Goal: Task Accomplishment & Management: Use online tool/utility

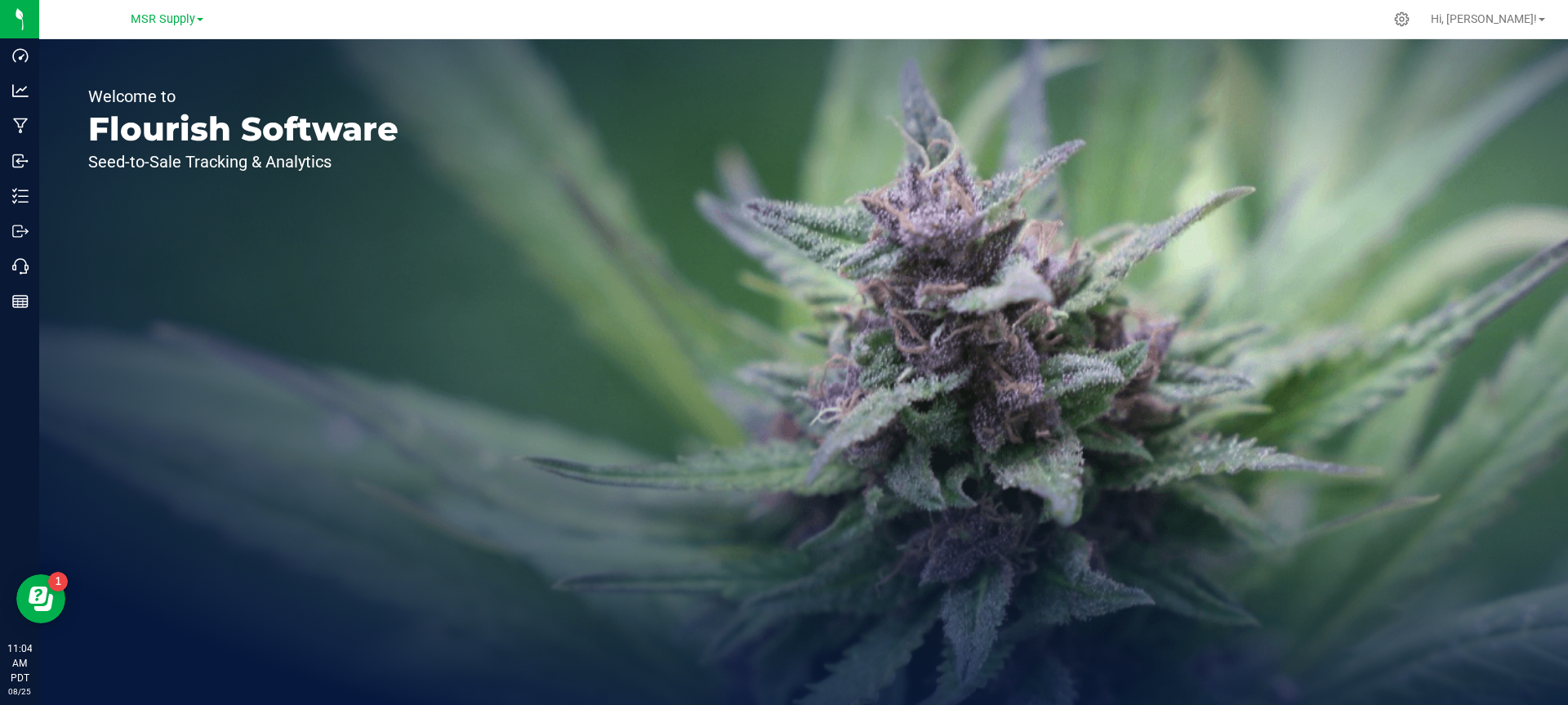
click at [167, 232] on div "Welcome to Flourish Software Seed-to-Sale Tracking & Analytics" at bounding box center [244, 373] width 408 height 666
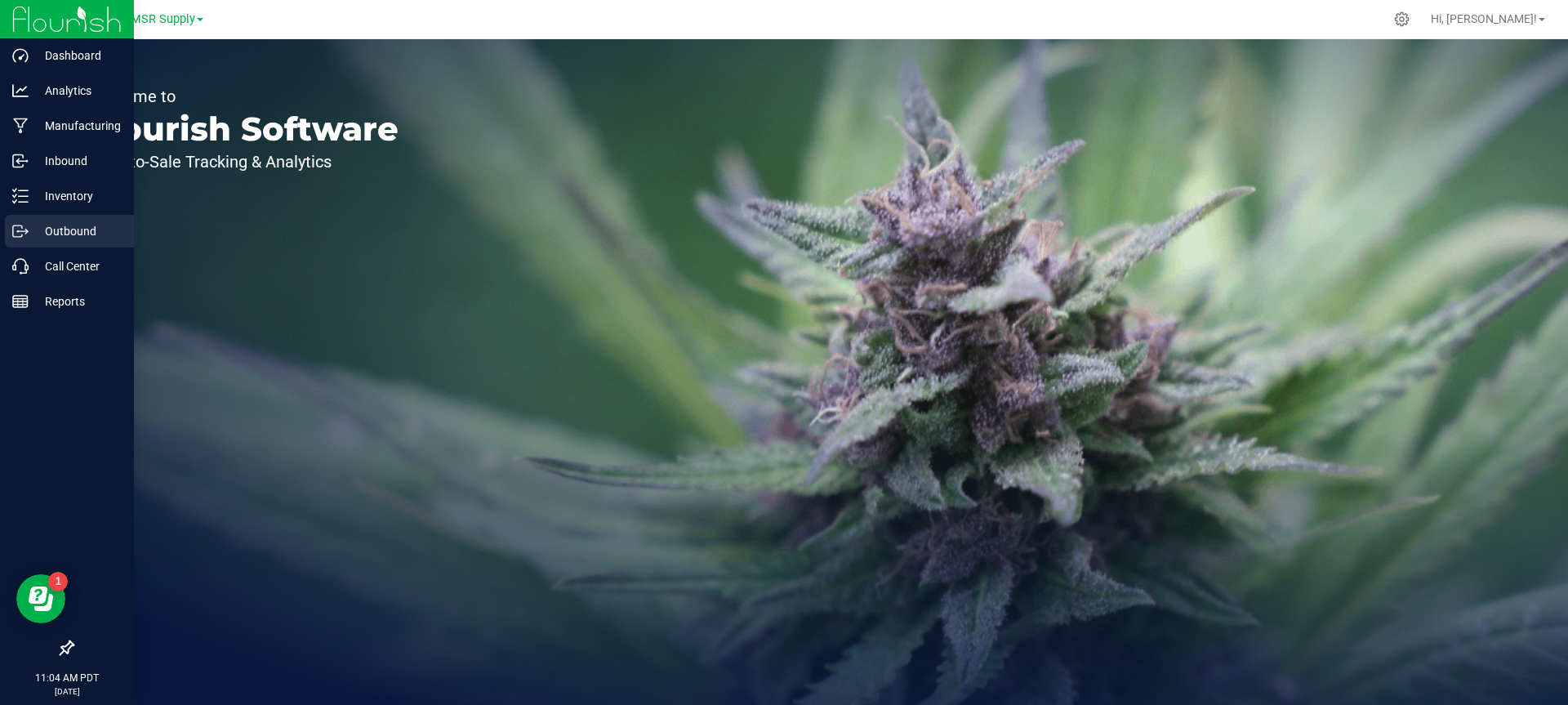
click at [21, 245] on div "Outbound" at bounding box center [69, 231] width 129 height 33
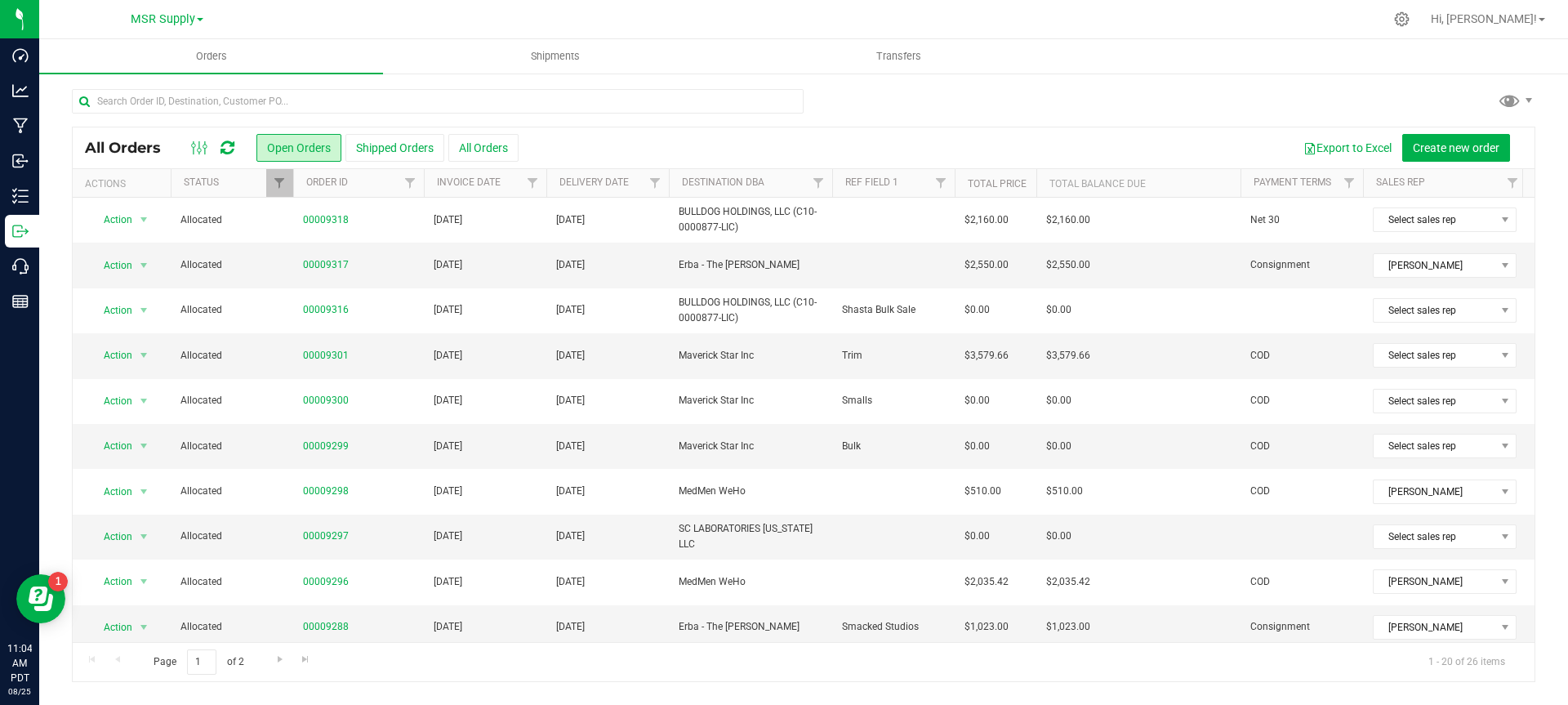
click at [305, 172] on th "Order ID" at bounding box center [358, 184] width 131 height 29
click at [341, 182] on link "Order ID" at bounding box center [336, 182] width 61 height 12
click at [273, 187] on span "Filter" at bounding box center [280, 183] width 13 height 13
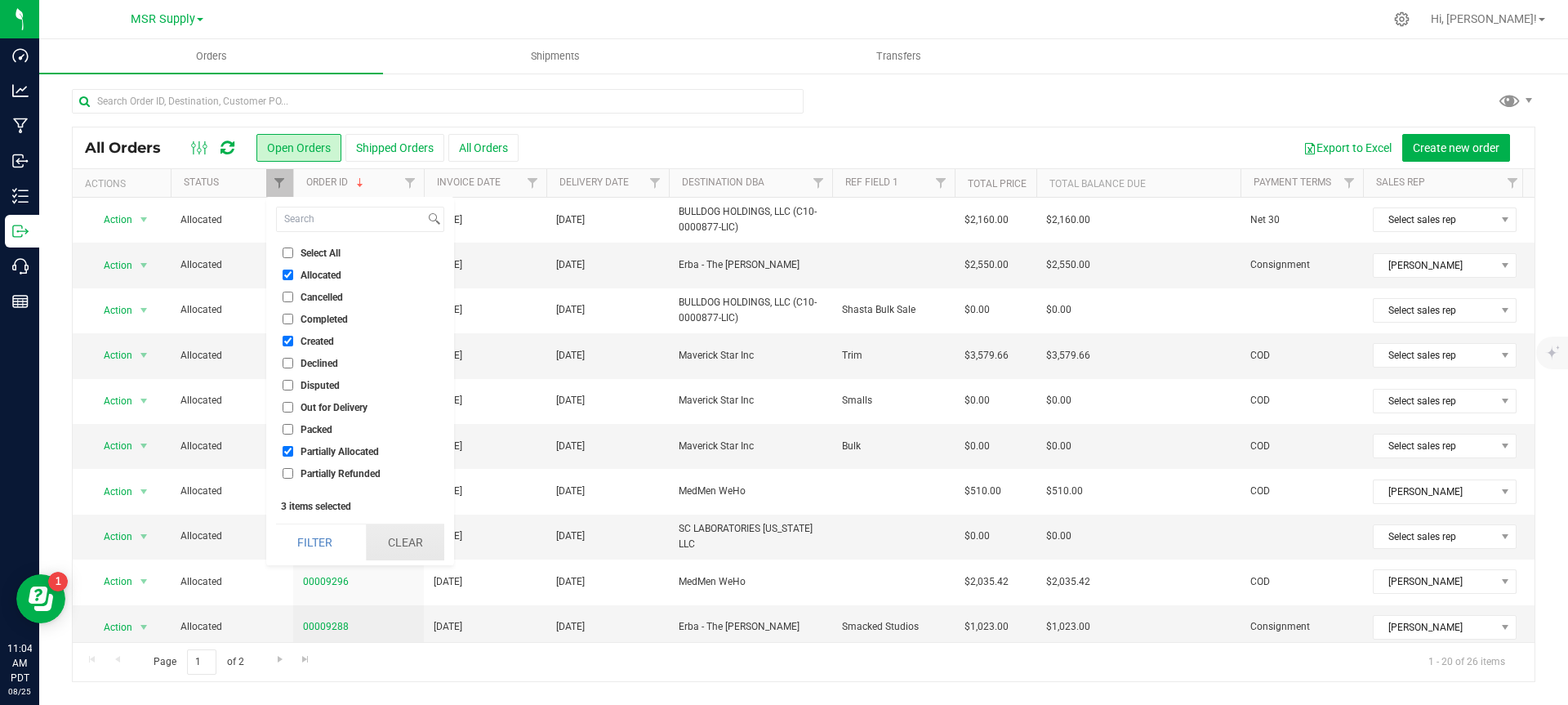
click at [411, 548] on button "Clear" at bounding box center [405, 542] width 78 height 36
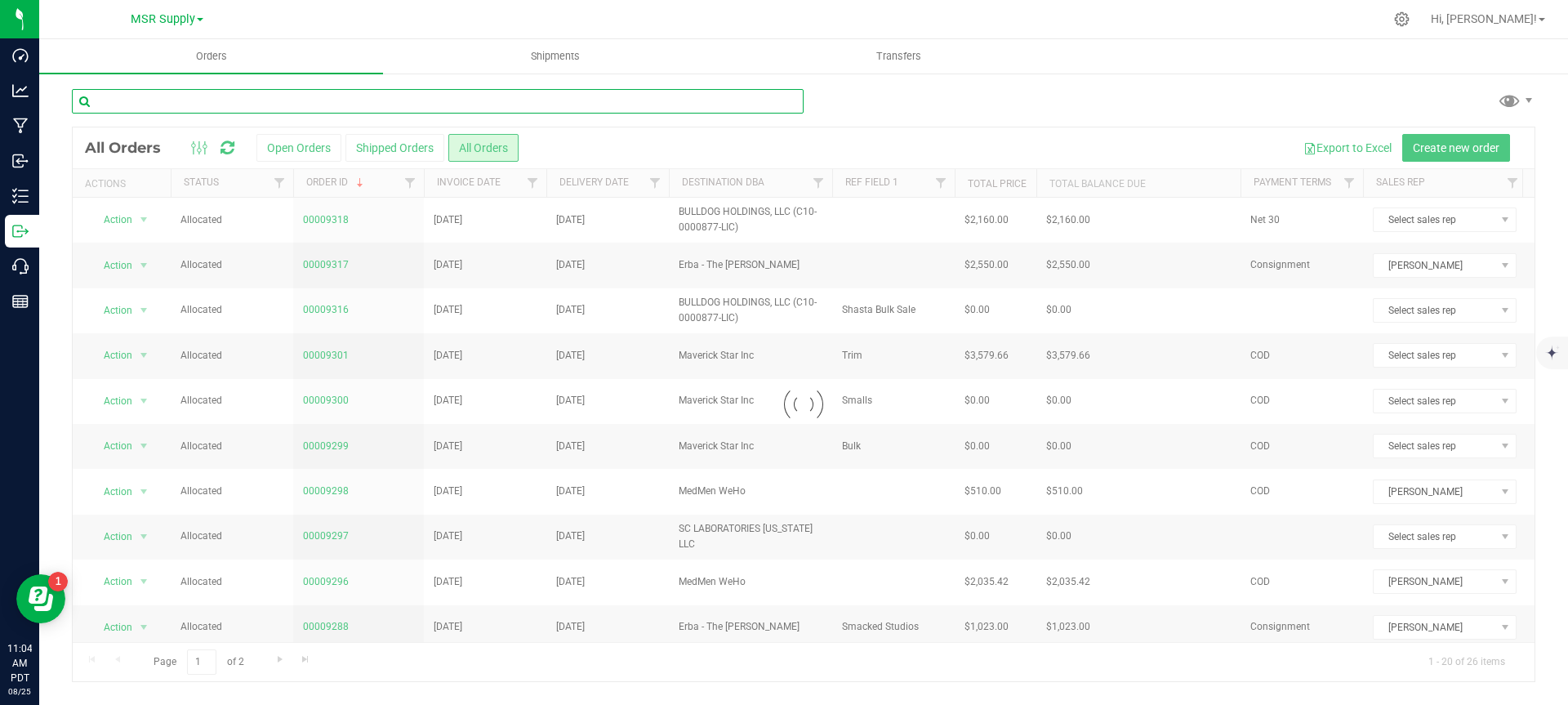
click at [504, 104] on input "text" at bounding box center [438, 101] width 732 height 24
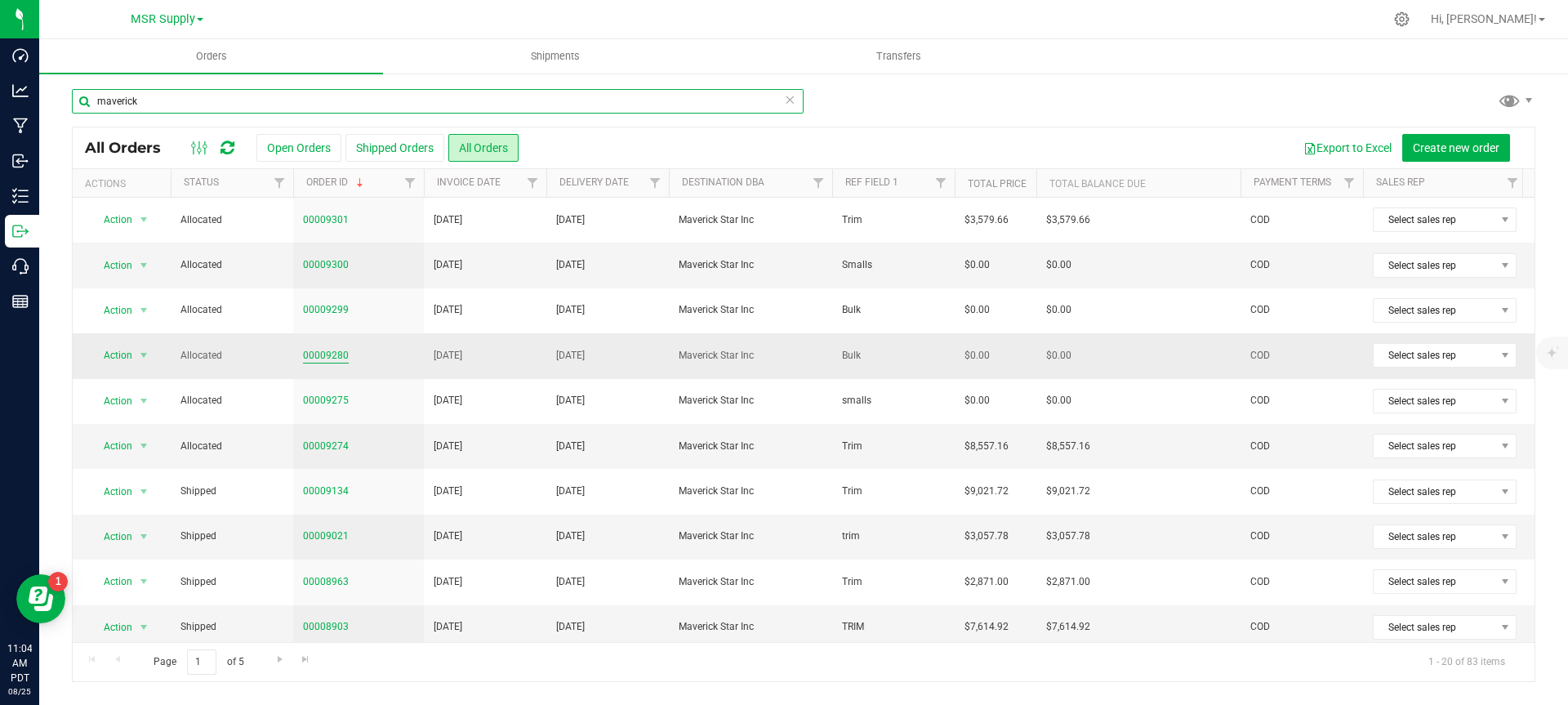
type input "maverick"
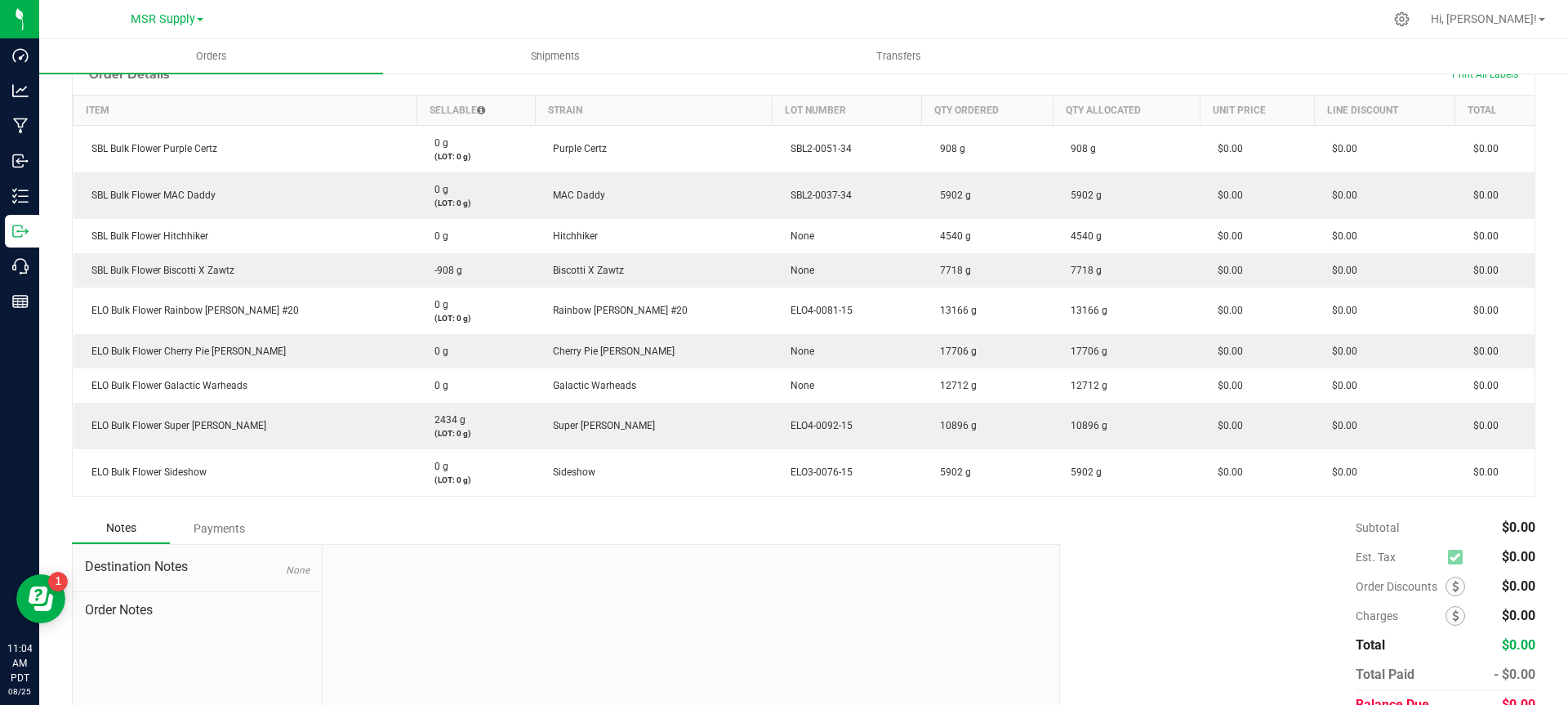
scroll to position [447, 0]
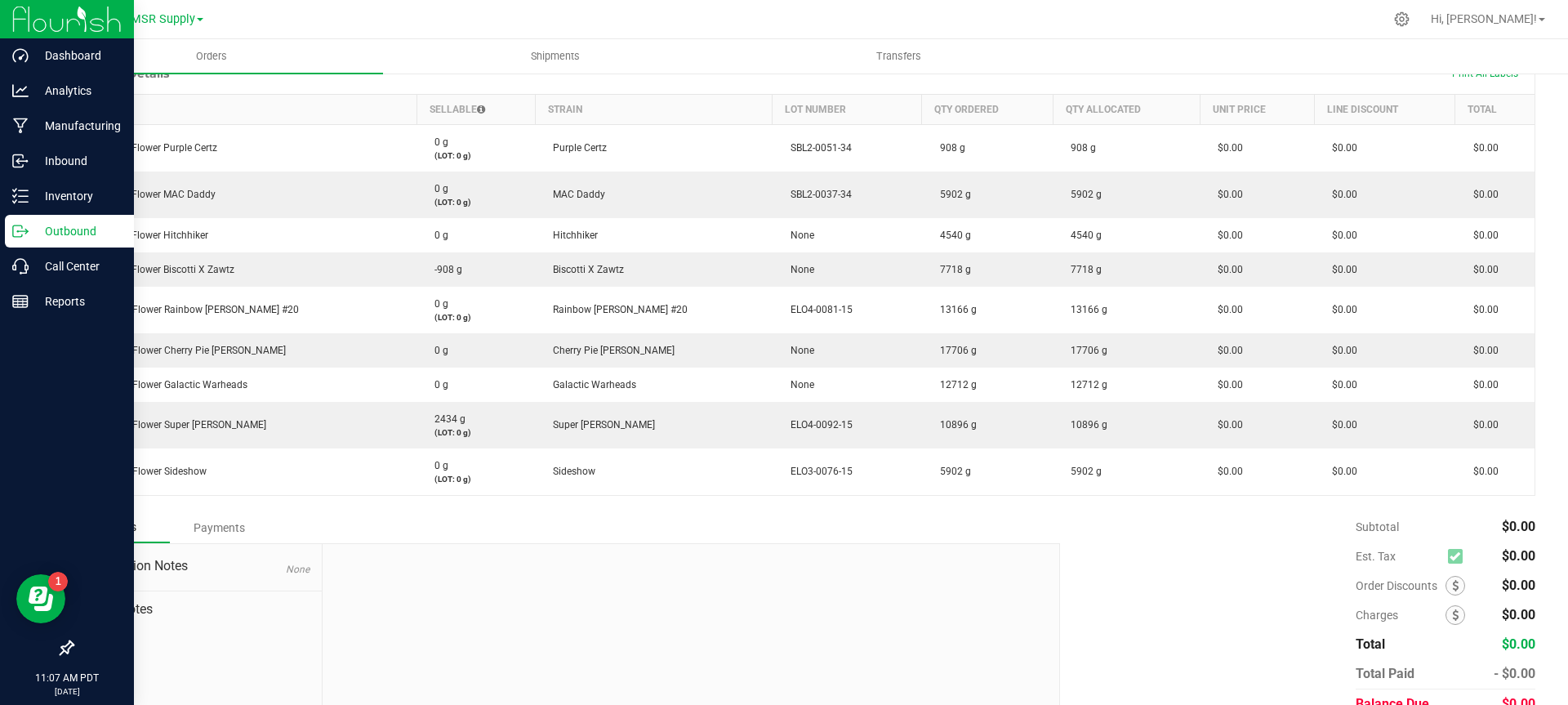
click at [20, 225] on icon at bounding box center [18, 231] width 9 height 12
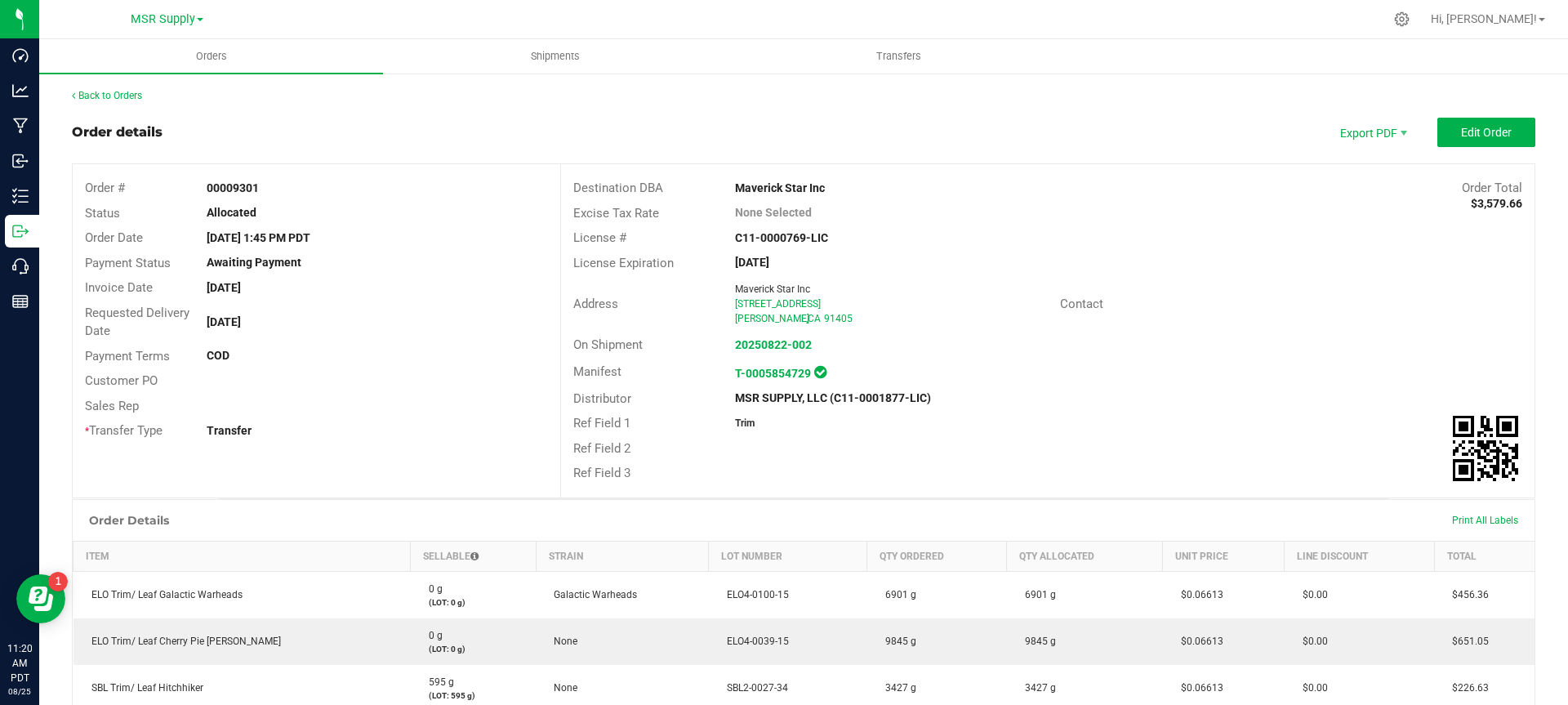
drag, startPoint x: 83, startPoint y: 183, endPoint x: 695, endPoint y: 401, distance: 649.7
click at [695, 401] on div "Order # 00009301 Status Allocated Order Date Aug 21, 2025 1:45 PM PDT Payment S…" at bounding box center [803, 331] width 1462 height 333
click at [925, 479] on div "Ref Field 3" at bounding box center [1048, 473] width 974 height 25
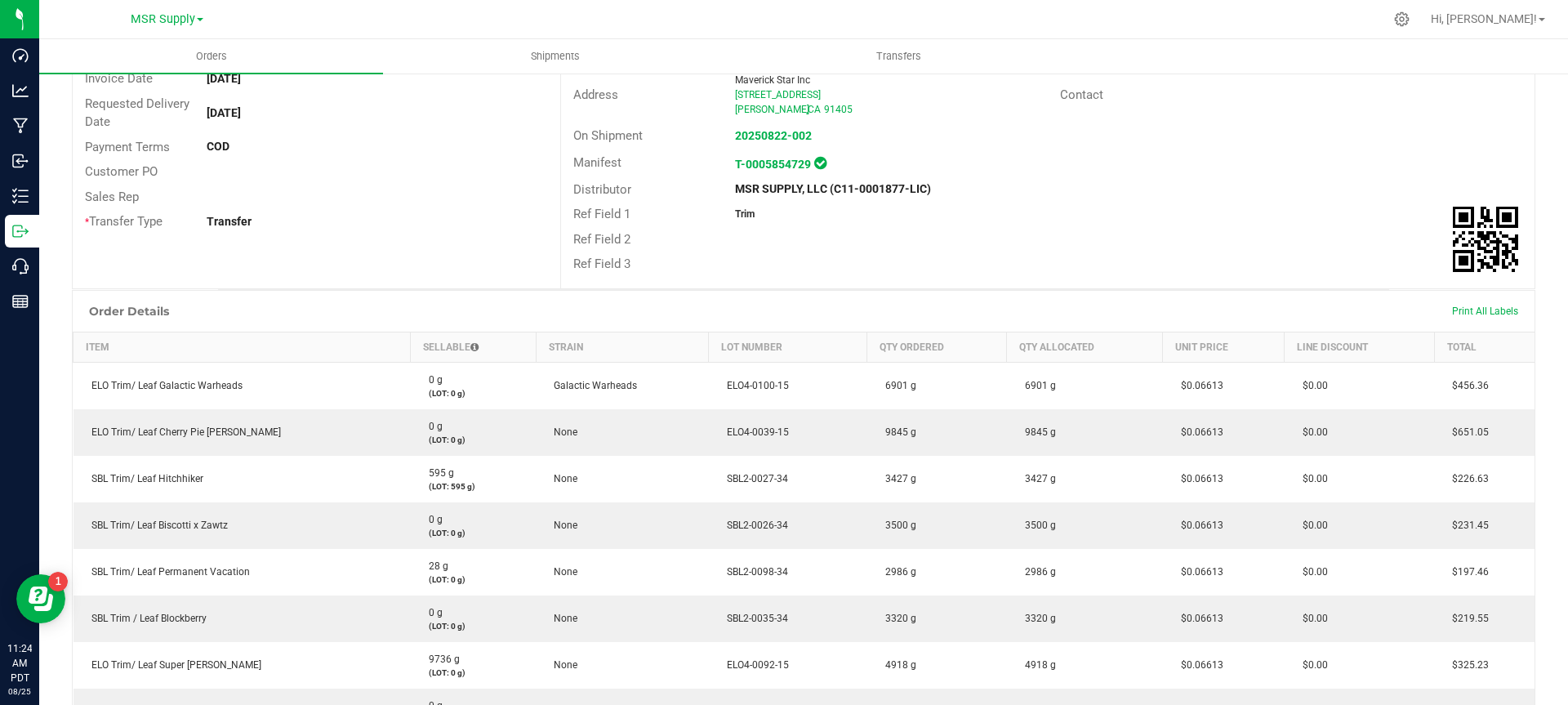
scroll to position [616, 0]
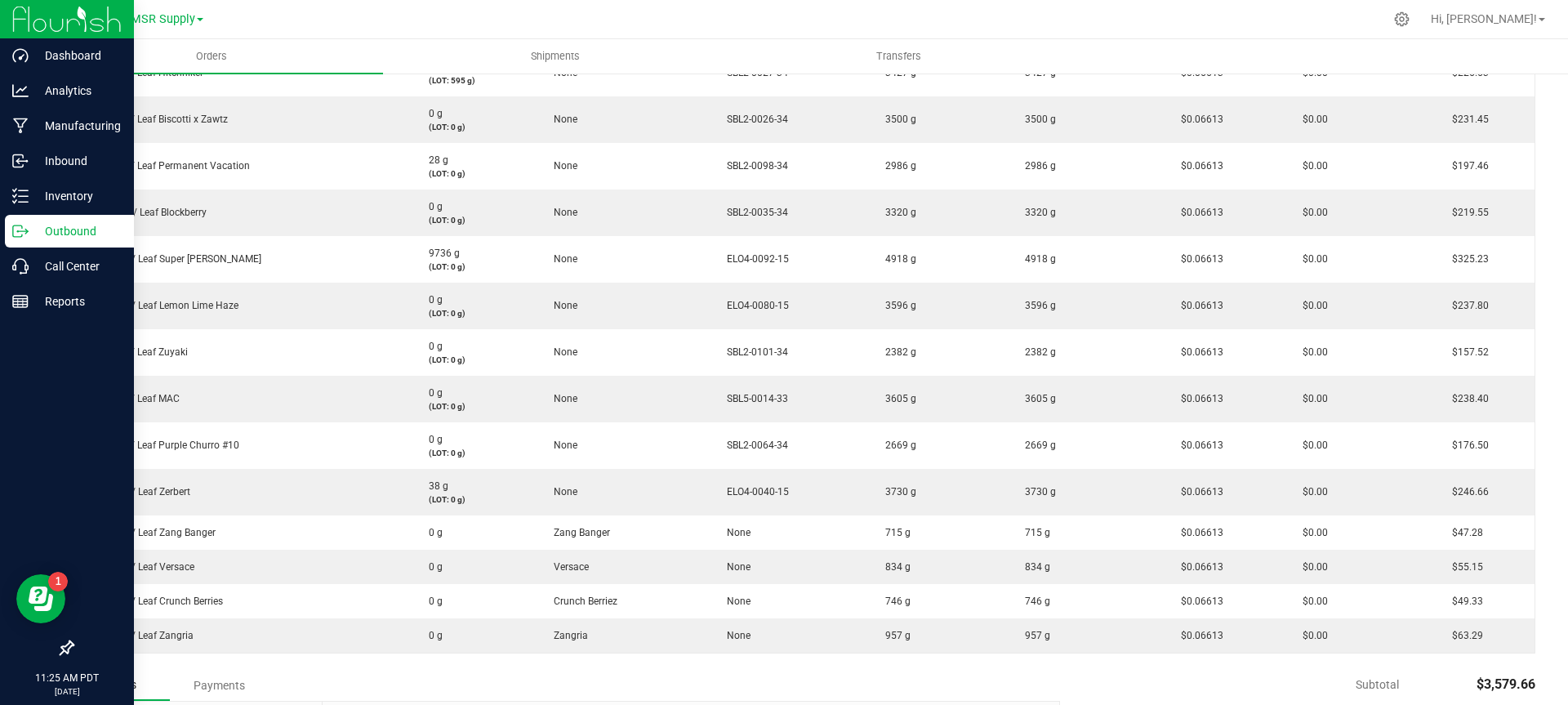
click at [16, 227] on icon at bounding box center [20, 231] width 16 height 16
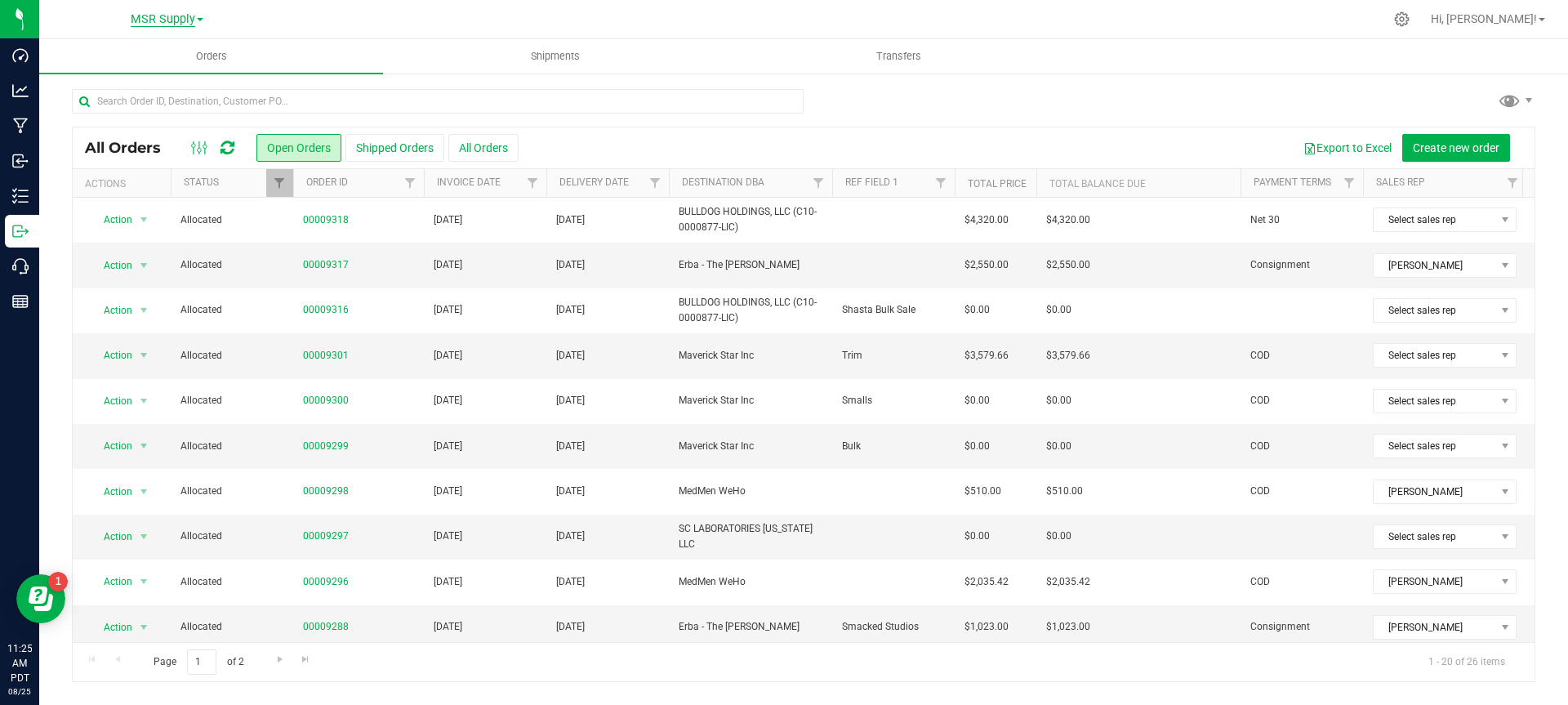
click at [157, 19] on span "MSR Supply" at bounding box center [163, 19] width 65 height 14
click at [134, 53] on link "MSR Supply" at bounding box center [166, 57] width 239 height 22
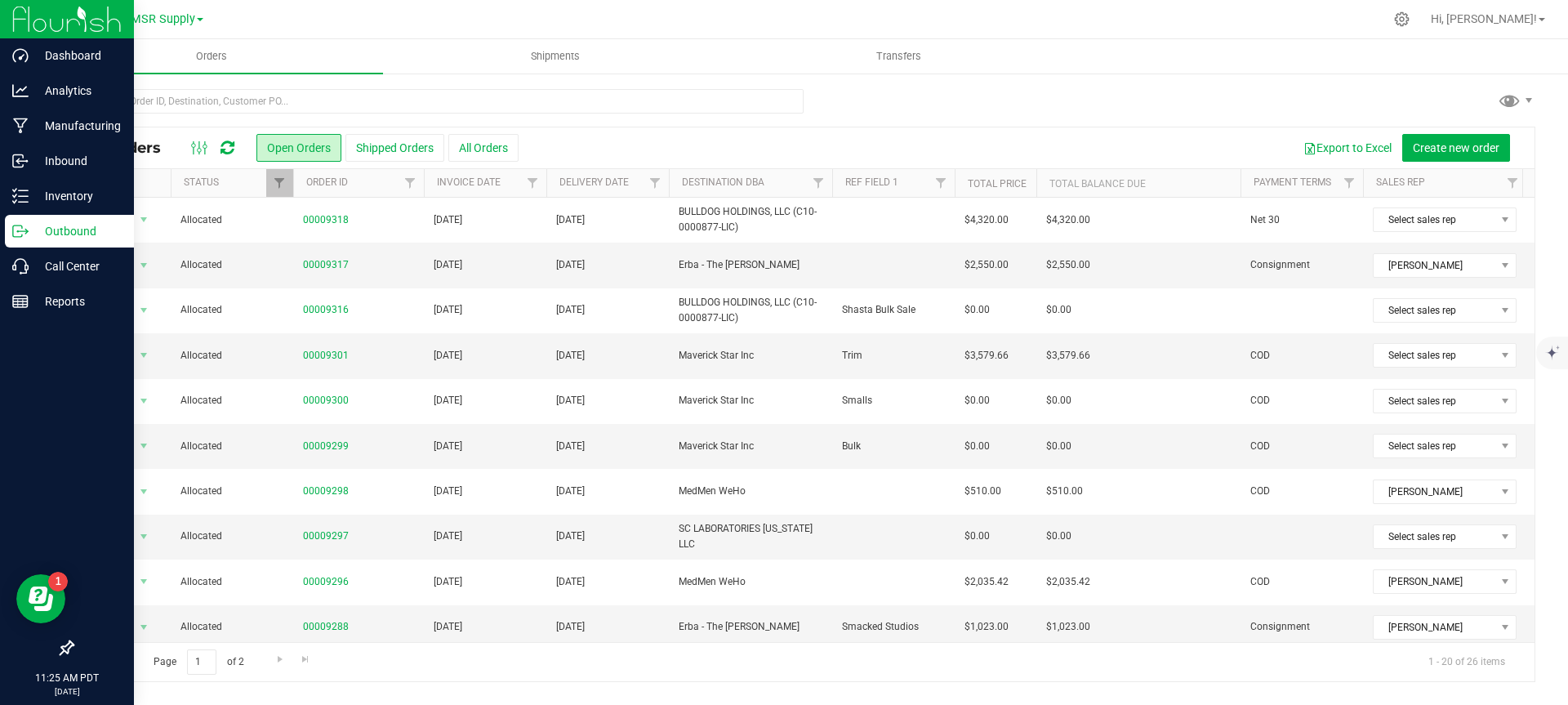
click at [56, 233] on p "Outbound" at bounding box center [78, 231] width 98 height 19
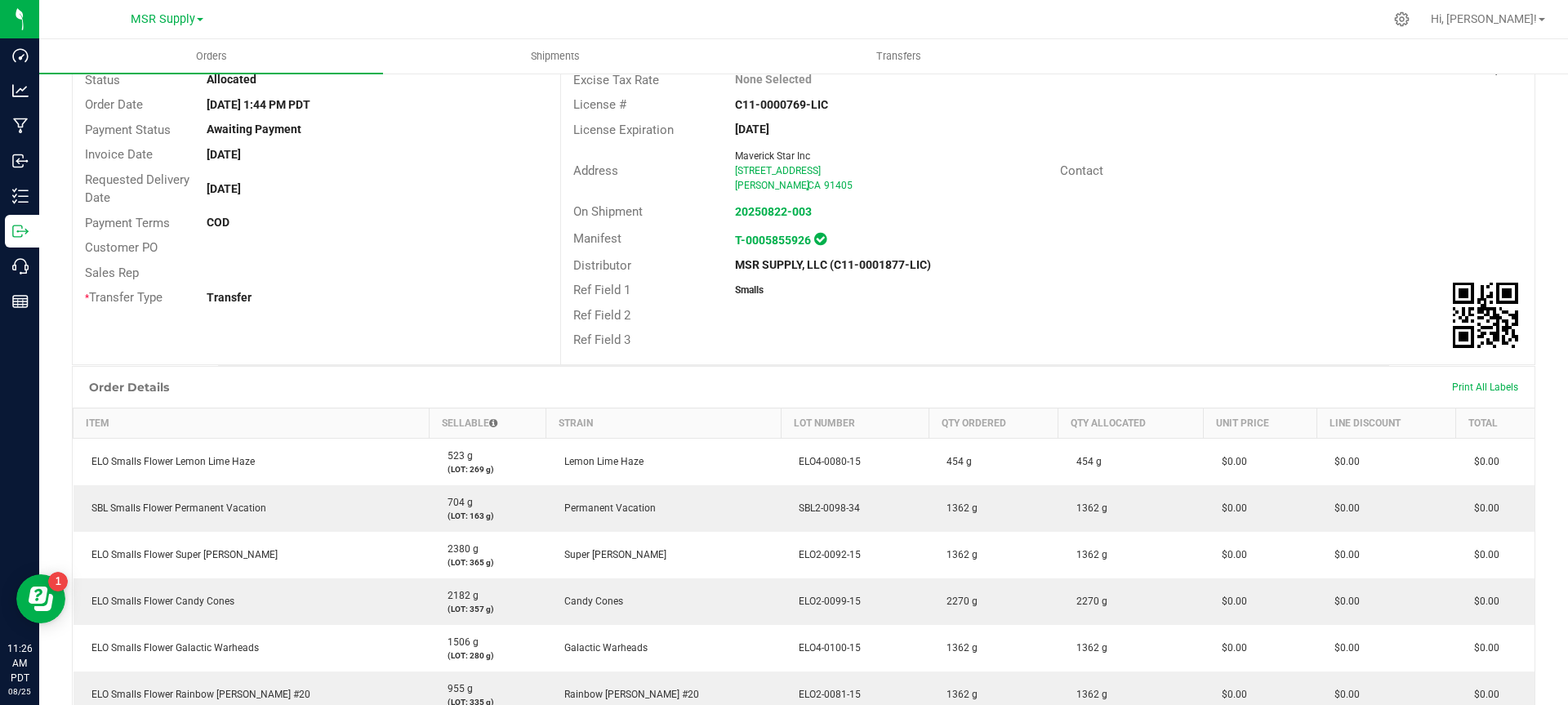
scroll to position [432, 0]
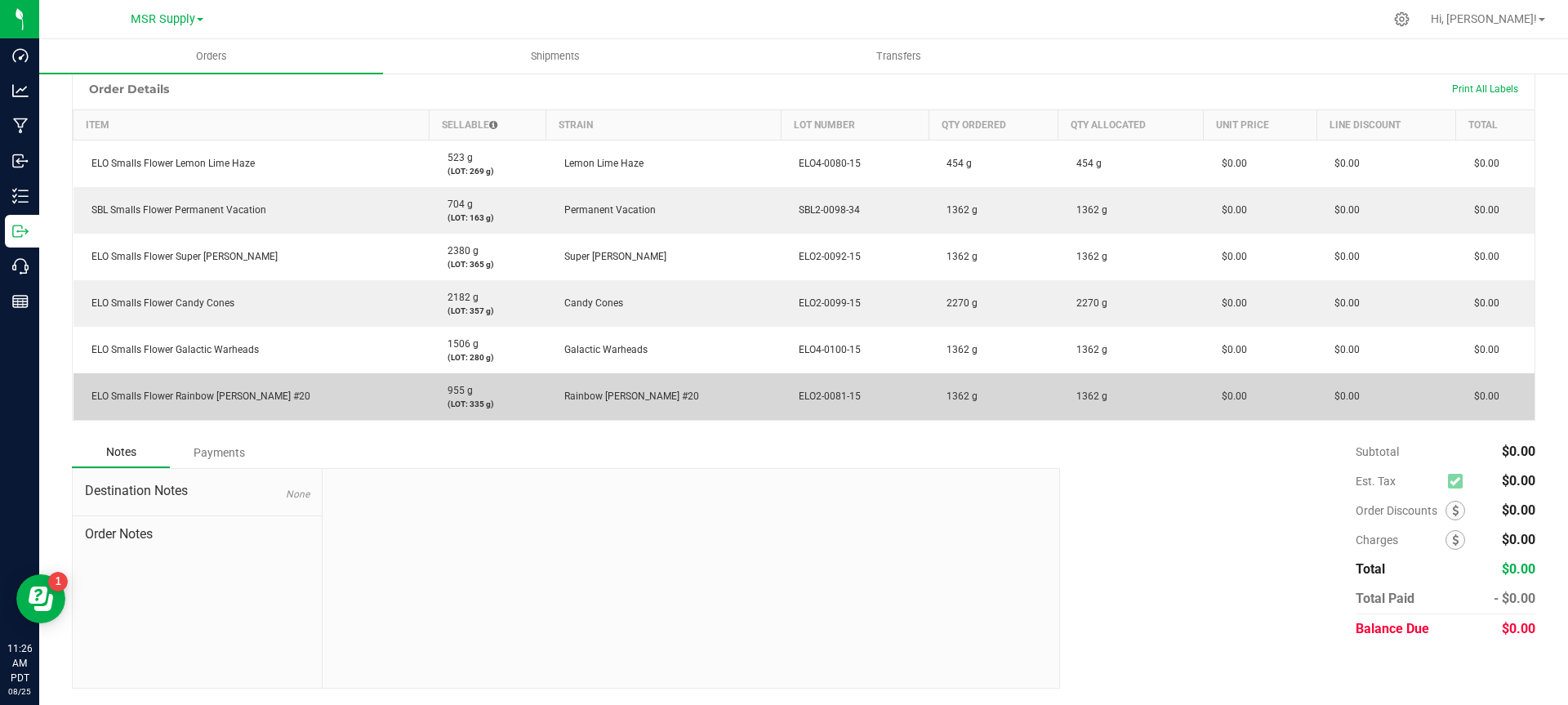
click at [1068, 399] on span "1362 g" at bounding box center [1087, 396] width 40 height 12
copy span "1362"
